Goal: Task Accomplishment & Management: Use online tool/utility

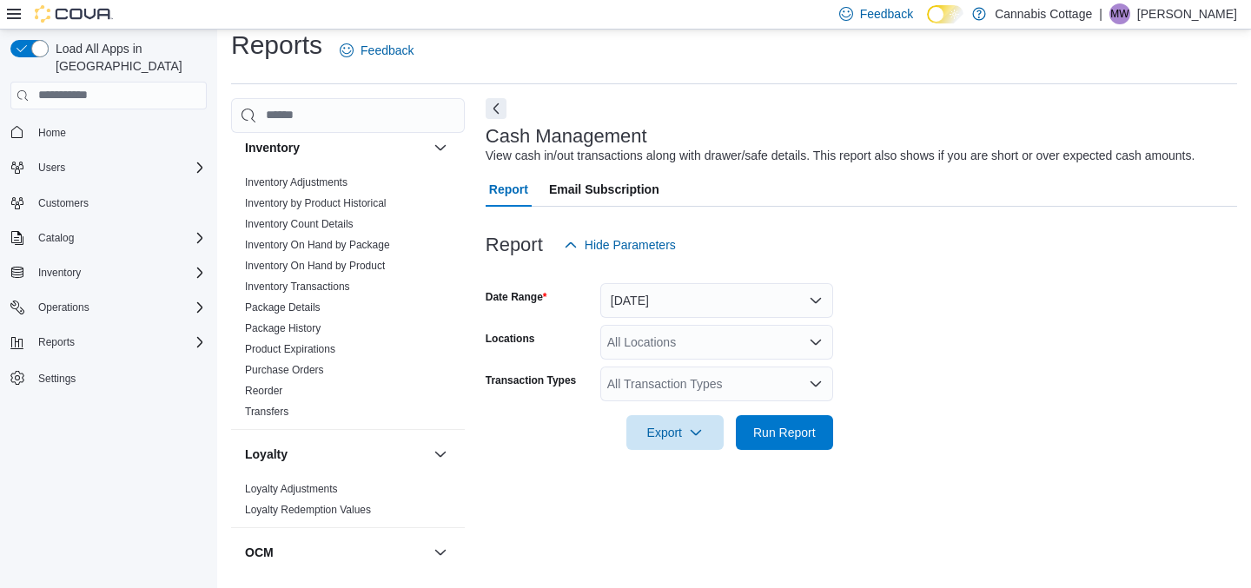
scroll to position [587, 0]
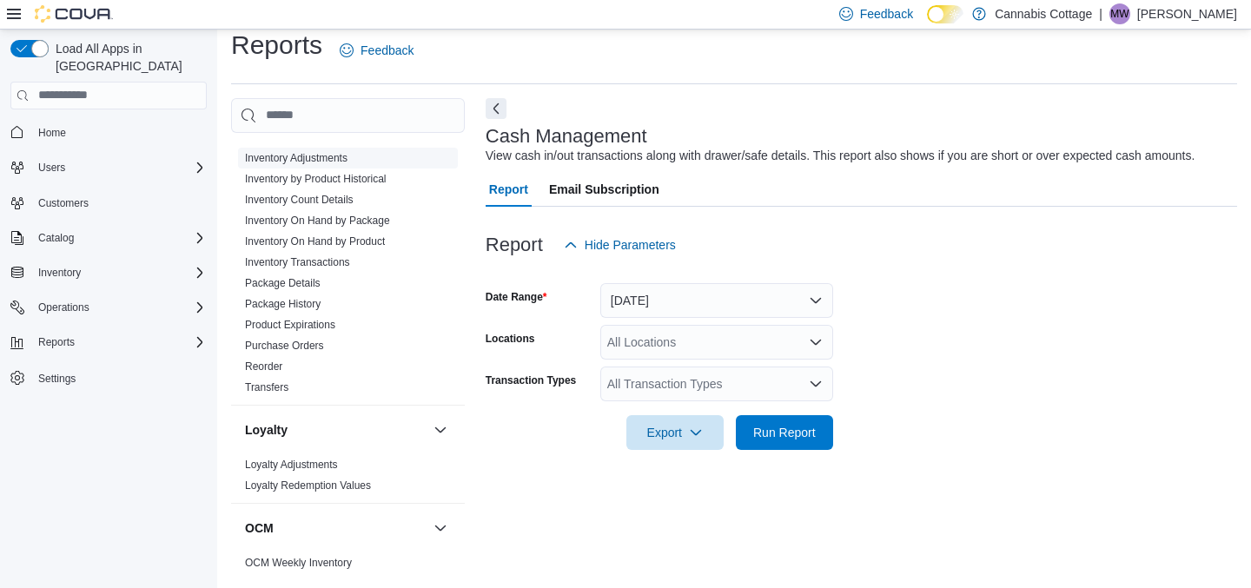
click at [341, 152] on link "Inventory Adjustments" at bounding box center [296, 158] width 103 height 12
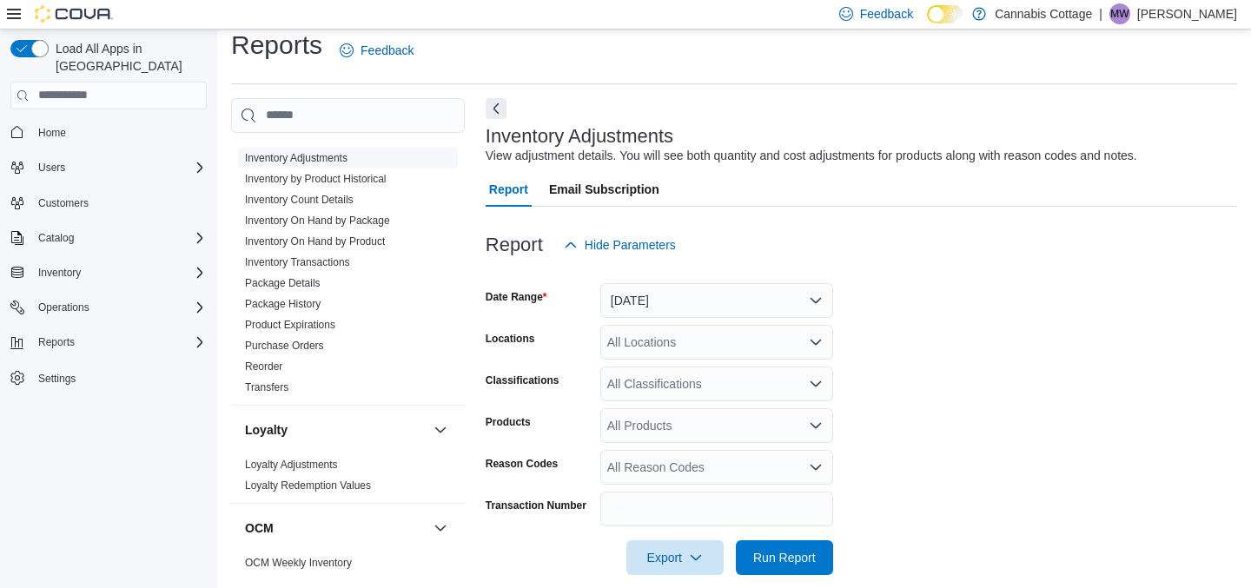
scroll to position [37, 0]
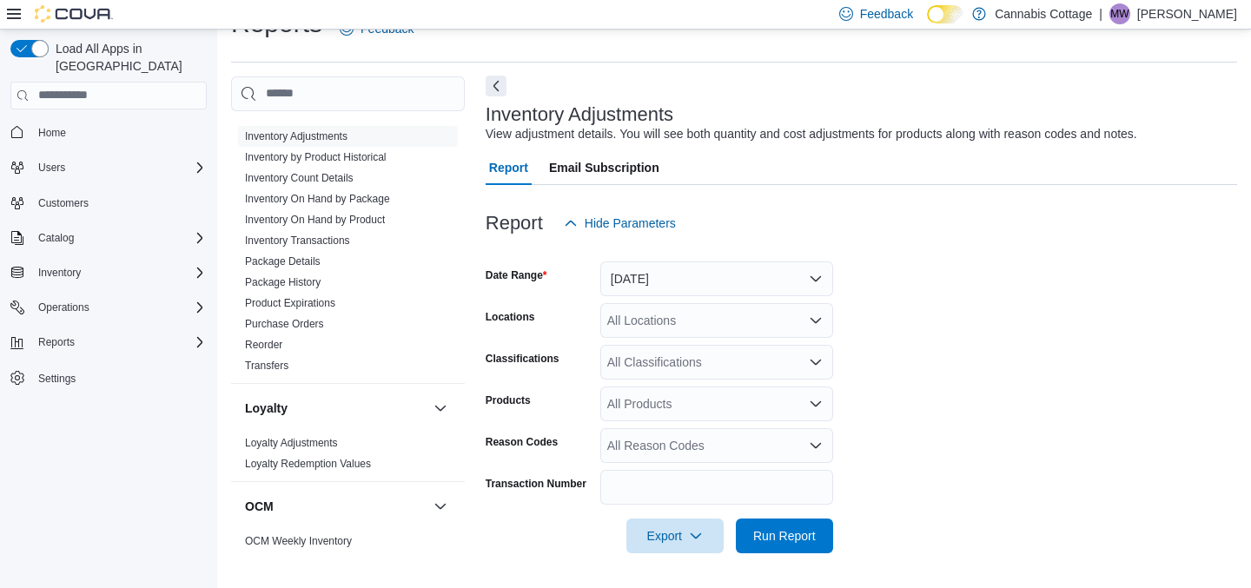
click at [503, 90] on button "Next" at bounding box center [496, 86] width 21 height 21
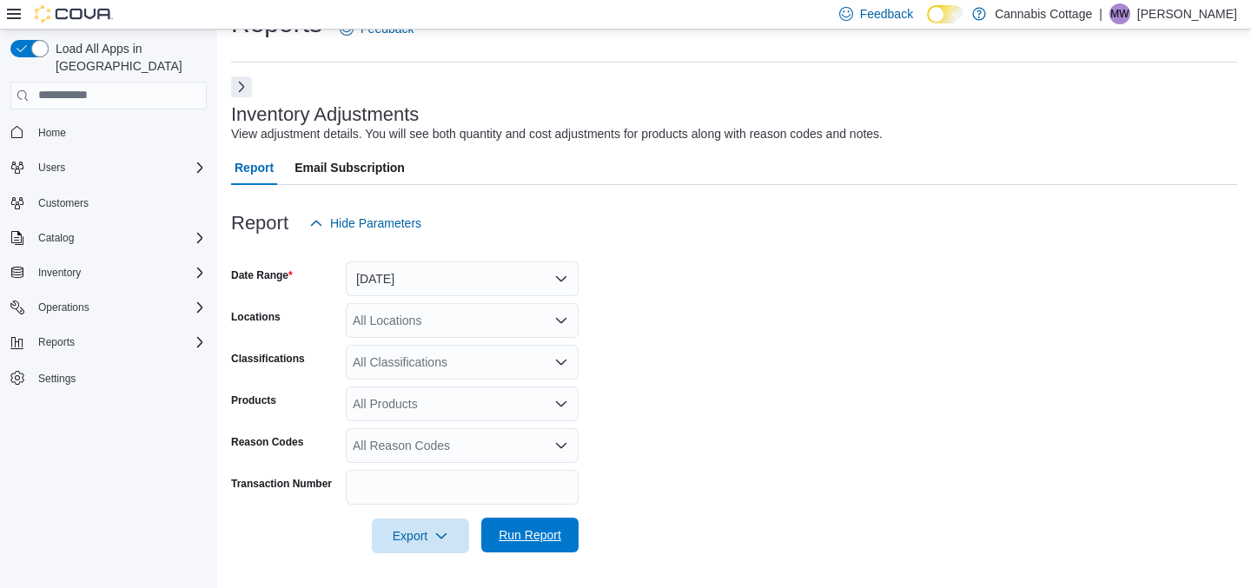
click at [521, 526] on span "Run Report" at bounding box center [530, 535] width 76 height 35
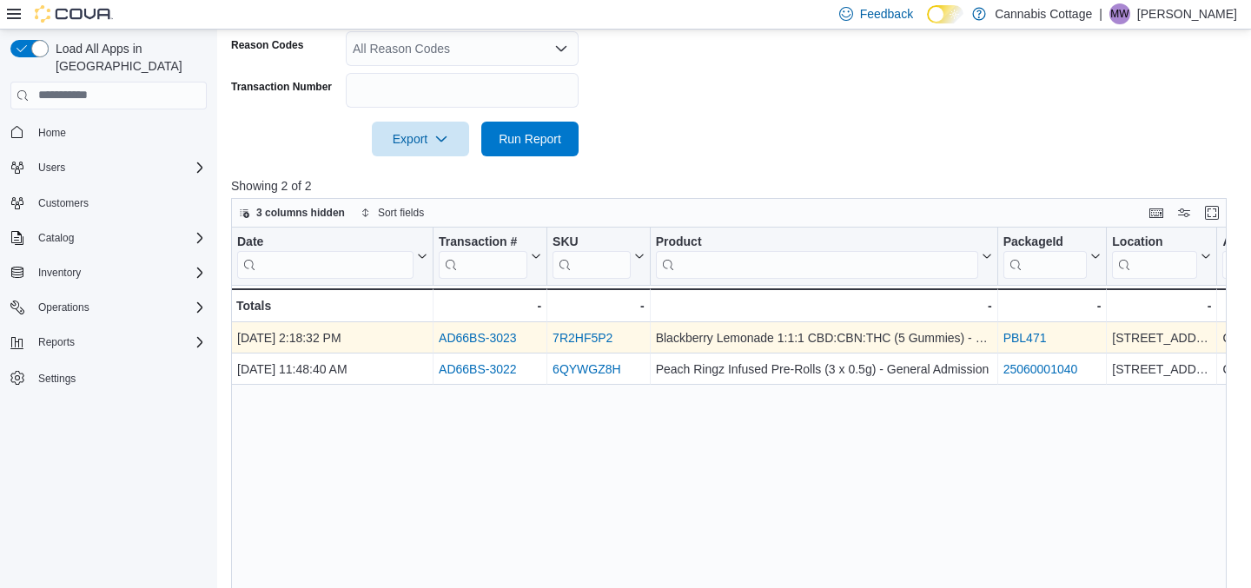
click at [511, 336] on link "AD66BS-3023" at bounding box center [478, 338] width 78 height 14
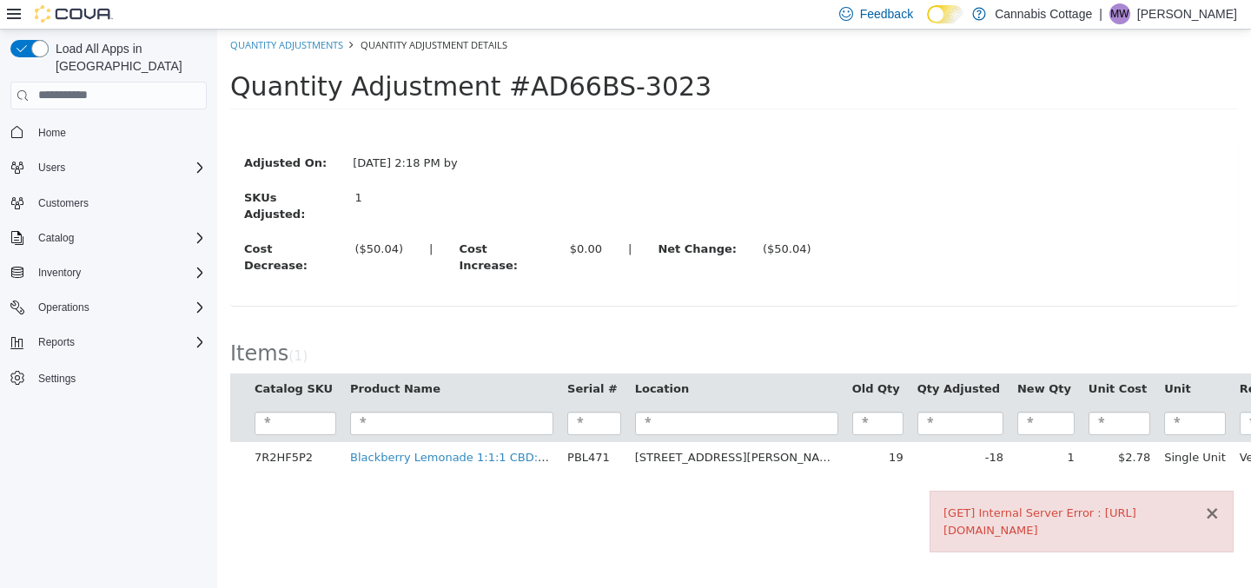
click at [1214, 512] on button "×" at bounding box center [1212, 513] width 16 height 18
